Goal: Check status: Check status

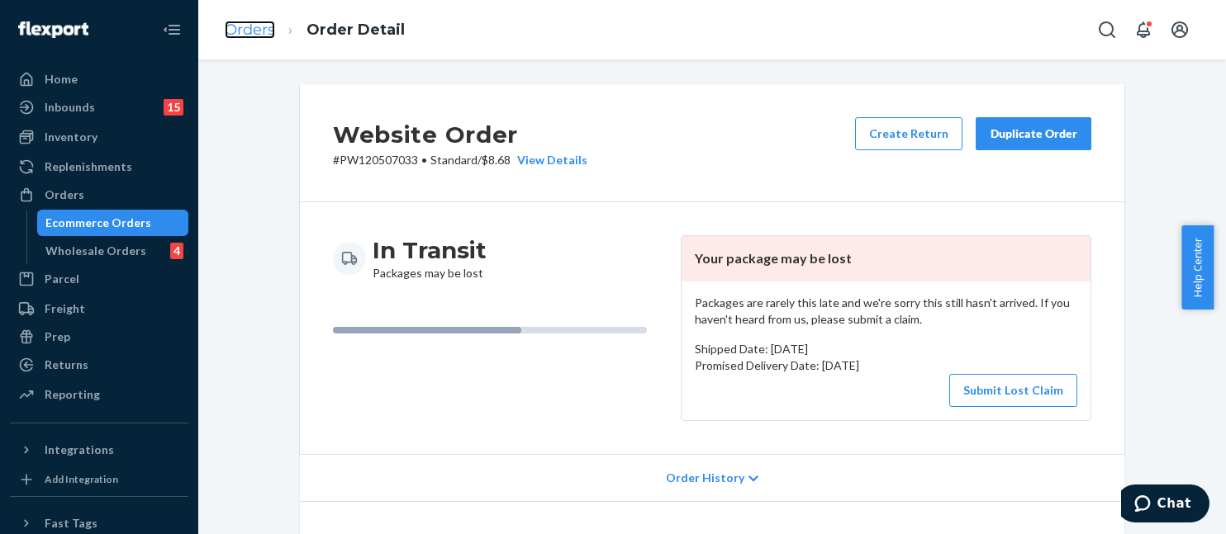
click at [258, 34] on link "Orders" at bounding box center [250, 30] width 50 height 18
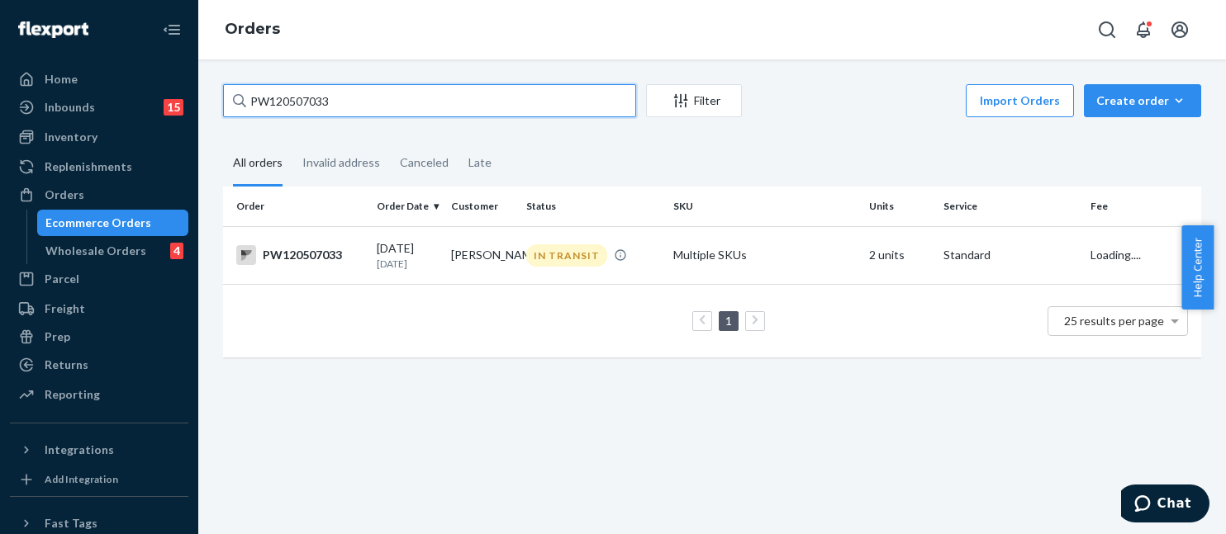
click at [377, 92] on input "PW120507033" at bounding box center [429, 100] width 413 height 33
paste input "470589"
type input "PW120470589"
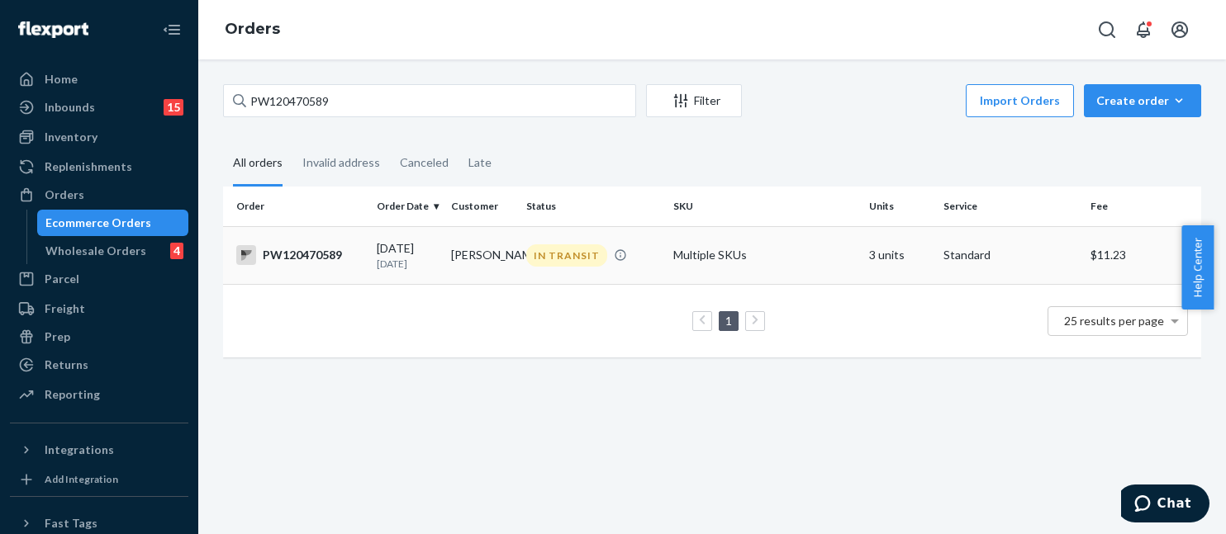
click at [808, 282] on td "Multiple SKUs" at bounding box center [764, 255] width 196 height 58
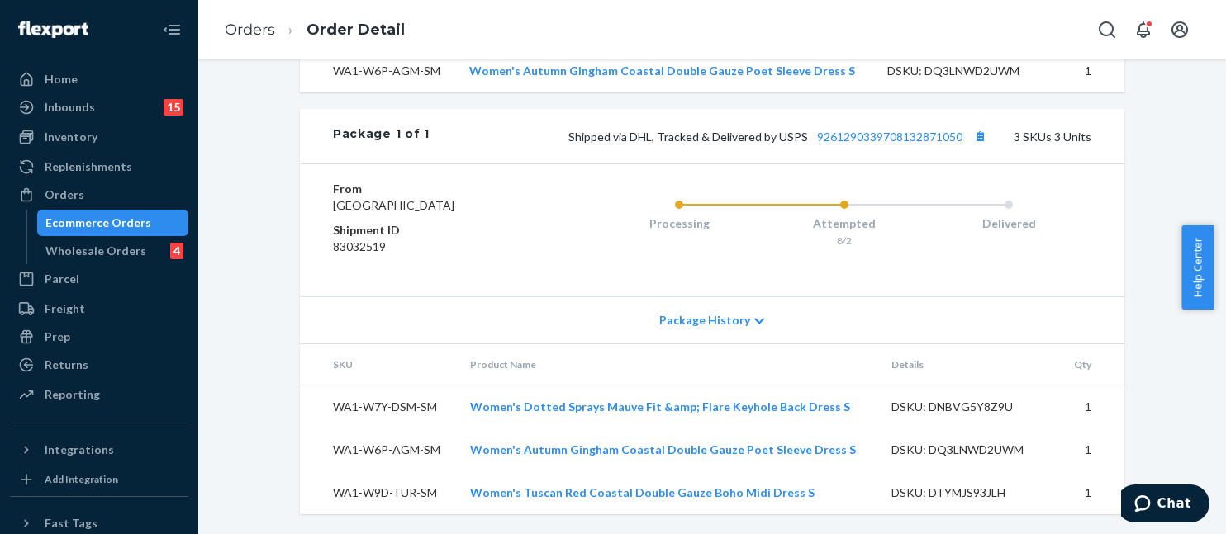
scroll to position [770, 0]
click at [877, 130] on link "9261290339708132871050" at bounding box center [889, 137] width 145 height 14
click at [249, 31] on link "Orders" at bounding box center [250, 30] width 50 height 18
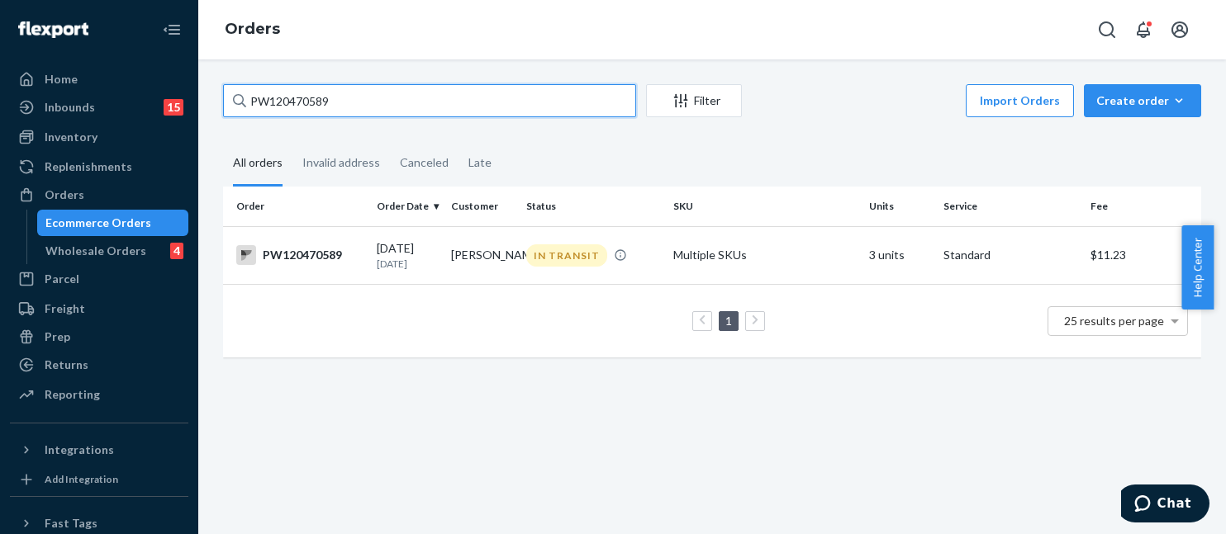
click at [388, 103] on input "PW120470589" at bounding box center [429, 100] width 413 height 33
drag, startPoint x: 388, startPoint y: 103, endPoint x: 339, endPoint y: 107, distance: 48.9
click at [340, 107] on input "PW120470589" at bounding box center [429, 100] width 413 height 33
click at [339, 107] on input "PW120470589" at bounding box center [429, 100] width 413 height 33
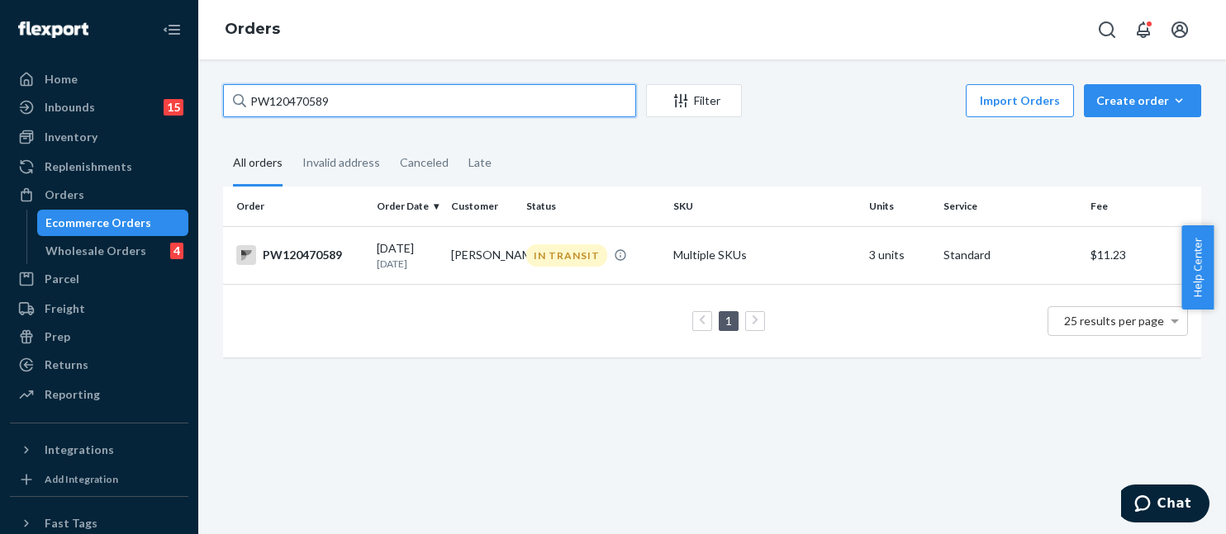
click at [339, 107] on input "PW120470589" at bounding box center [429, 100] width 413 height 33
paste input "528422"
type input "PW120528422"
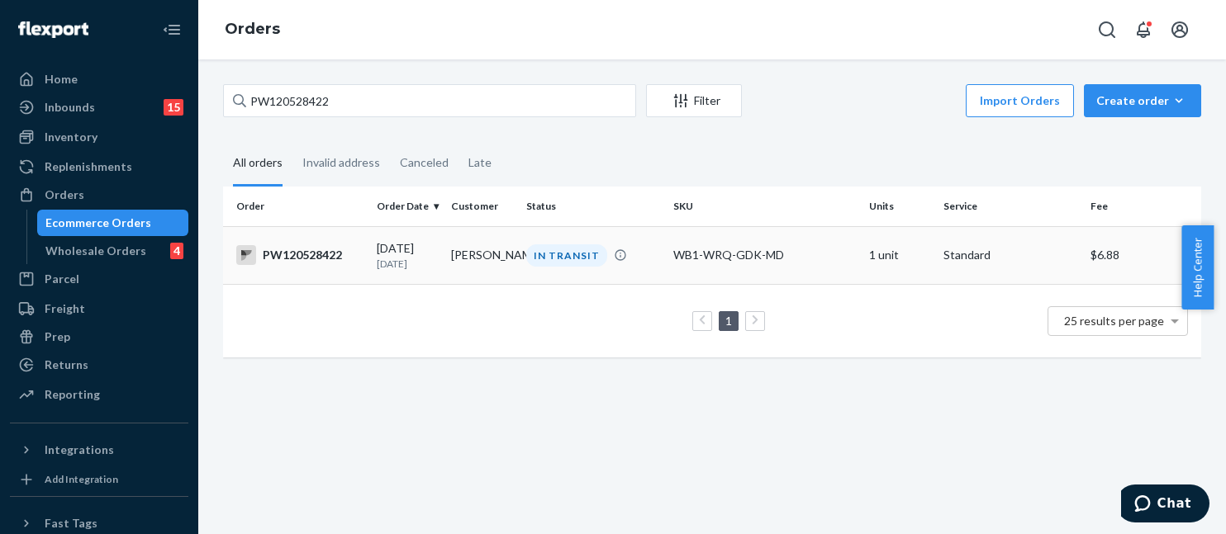
click at [728, 245] on td "WB1-WRQ-GDK-MD" at bounding box center [764, 255] width 196 height 58
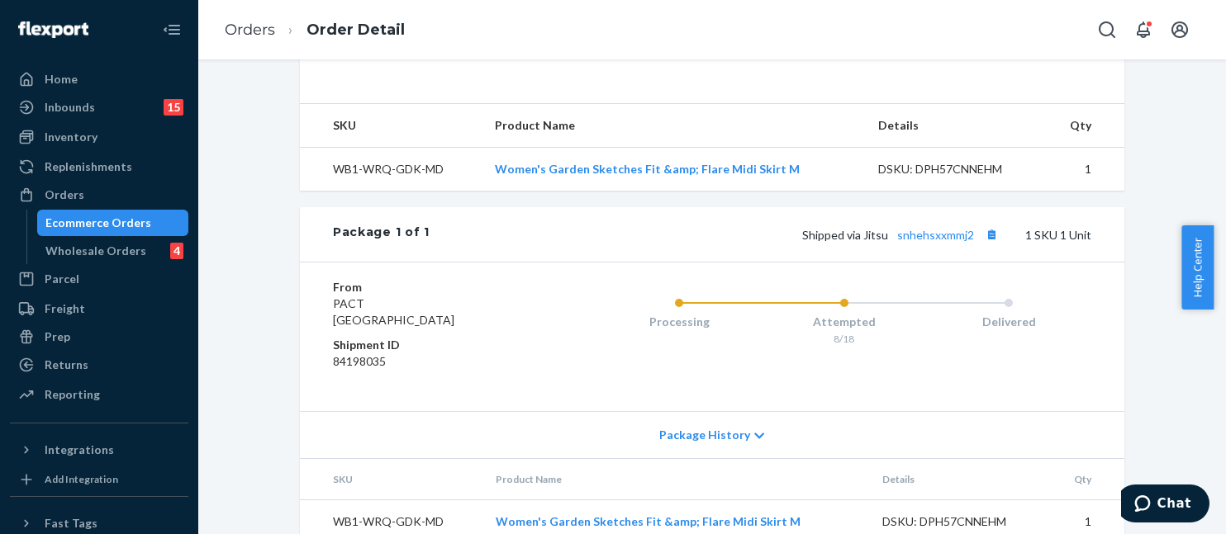
scroll to position [558, 0]
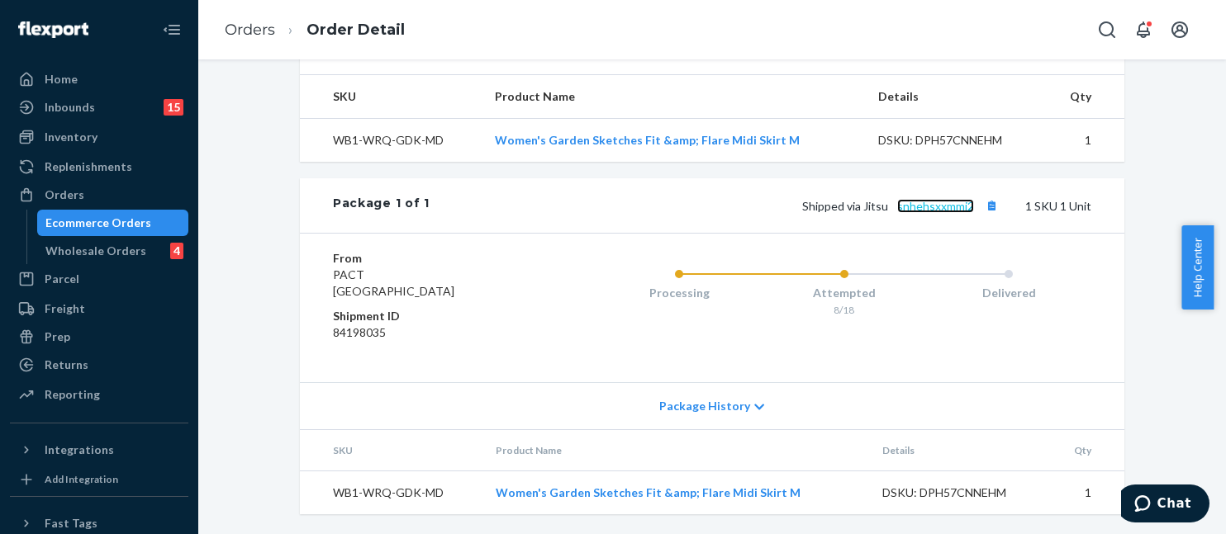
click at [928, 209] on link "snhehsxxmmj2" at bounding box center [935, 206] width 77 height 14
